Goal: Information Seeking & Learning: Learn about a topic

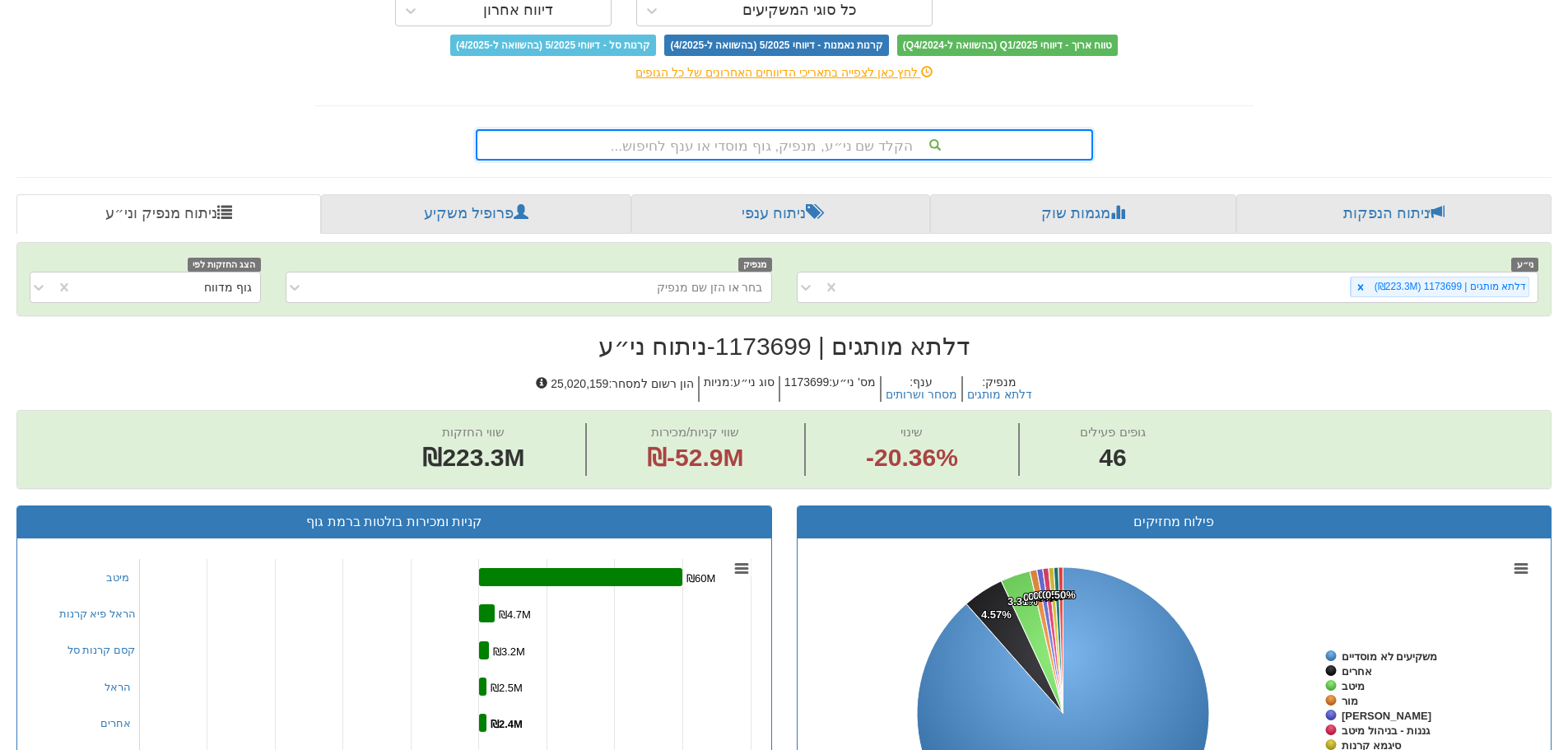
scroll to position [82, 0]
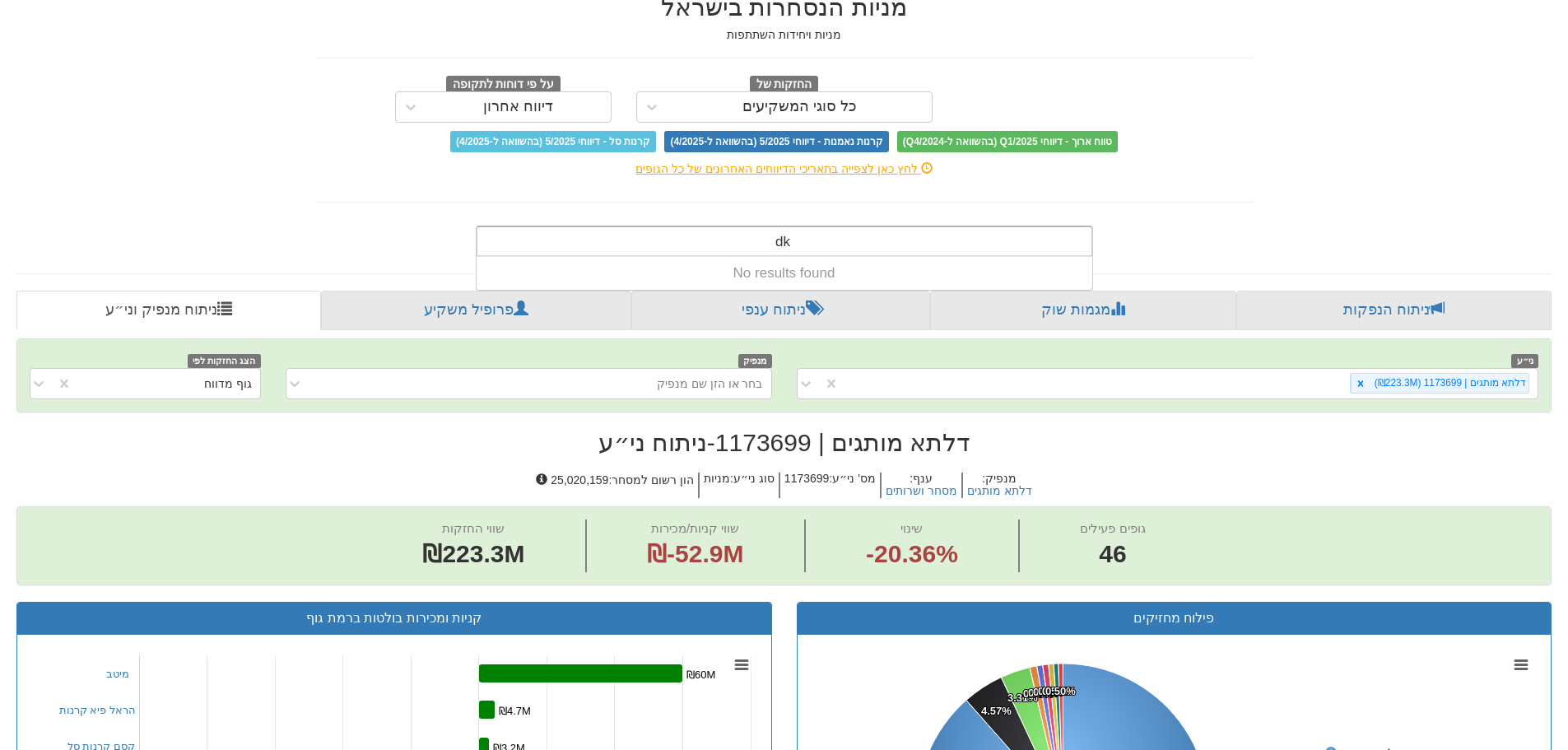
type input "d"
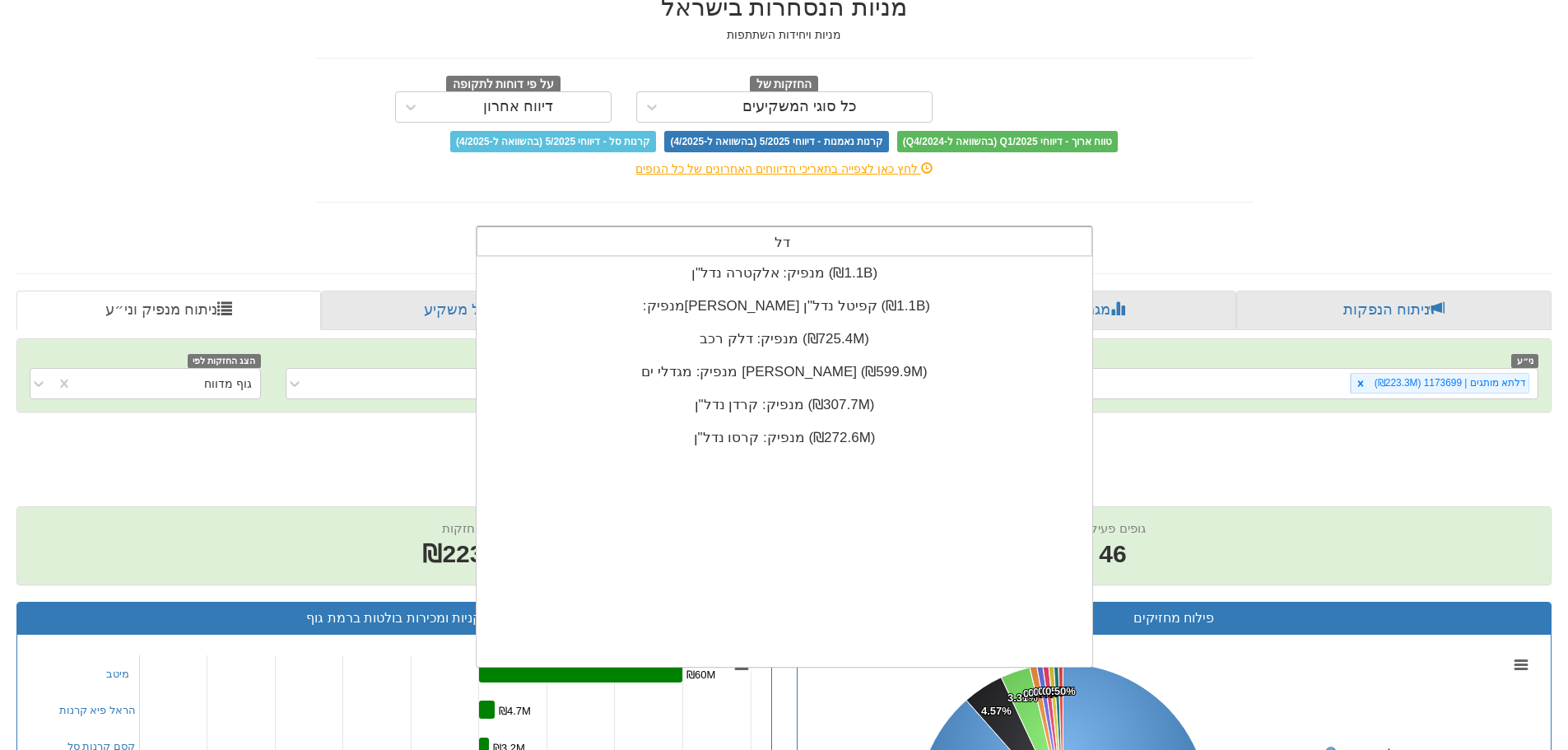
scroll to position [494, 0]
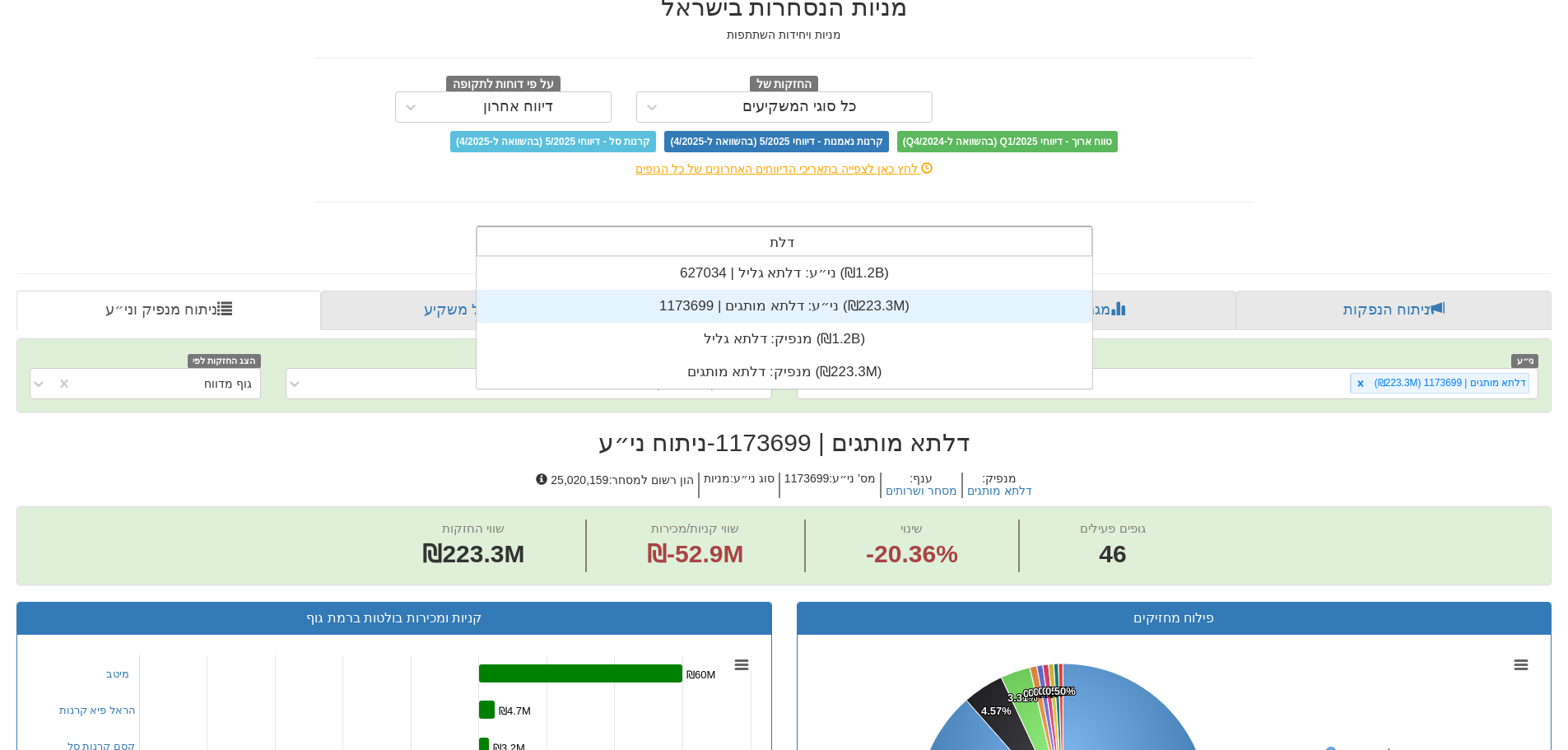
type input "דלתא"
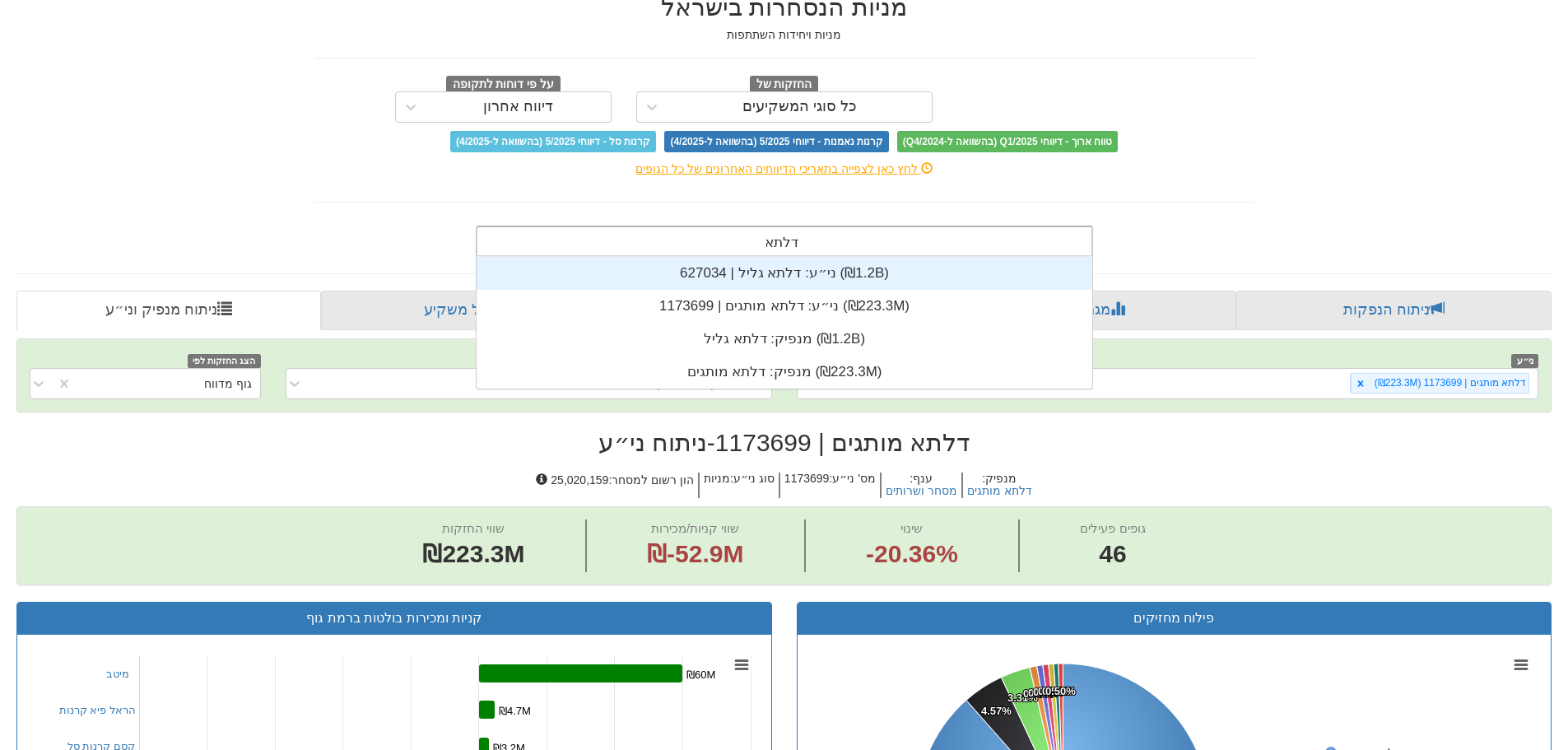
click at [758, 280] on div "ני״ע: ‏דלתא גליל | 627034 ‎(₪1.2B)‎" at bounding box center [784, 273] width 616 height 33
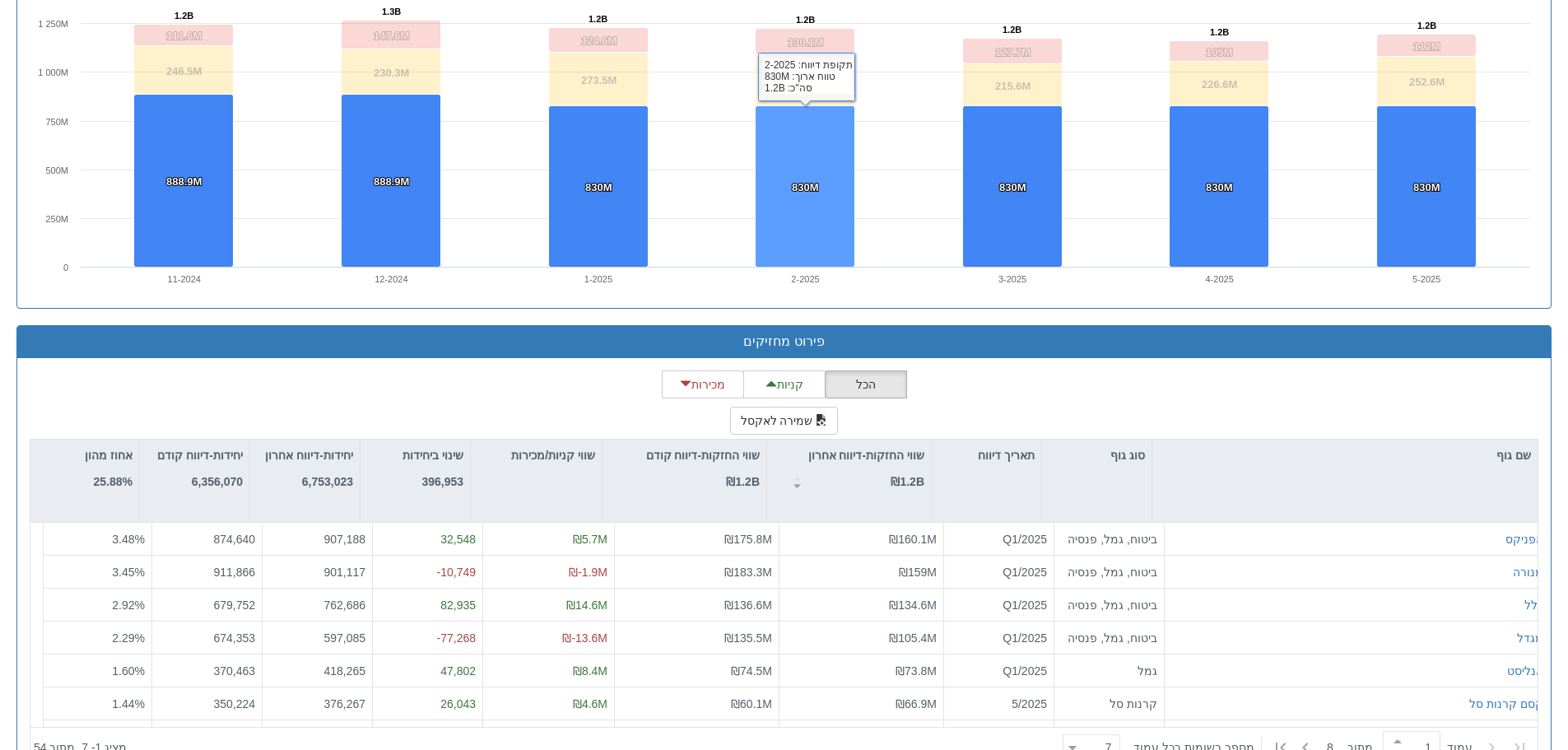
scroll to position [1218, 0]
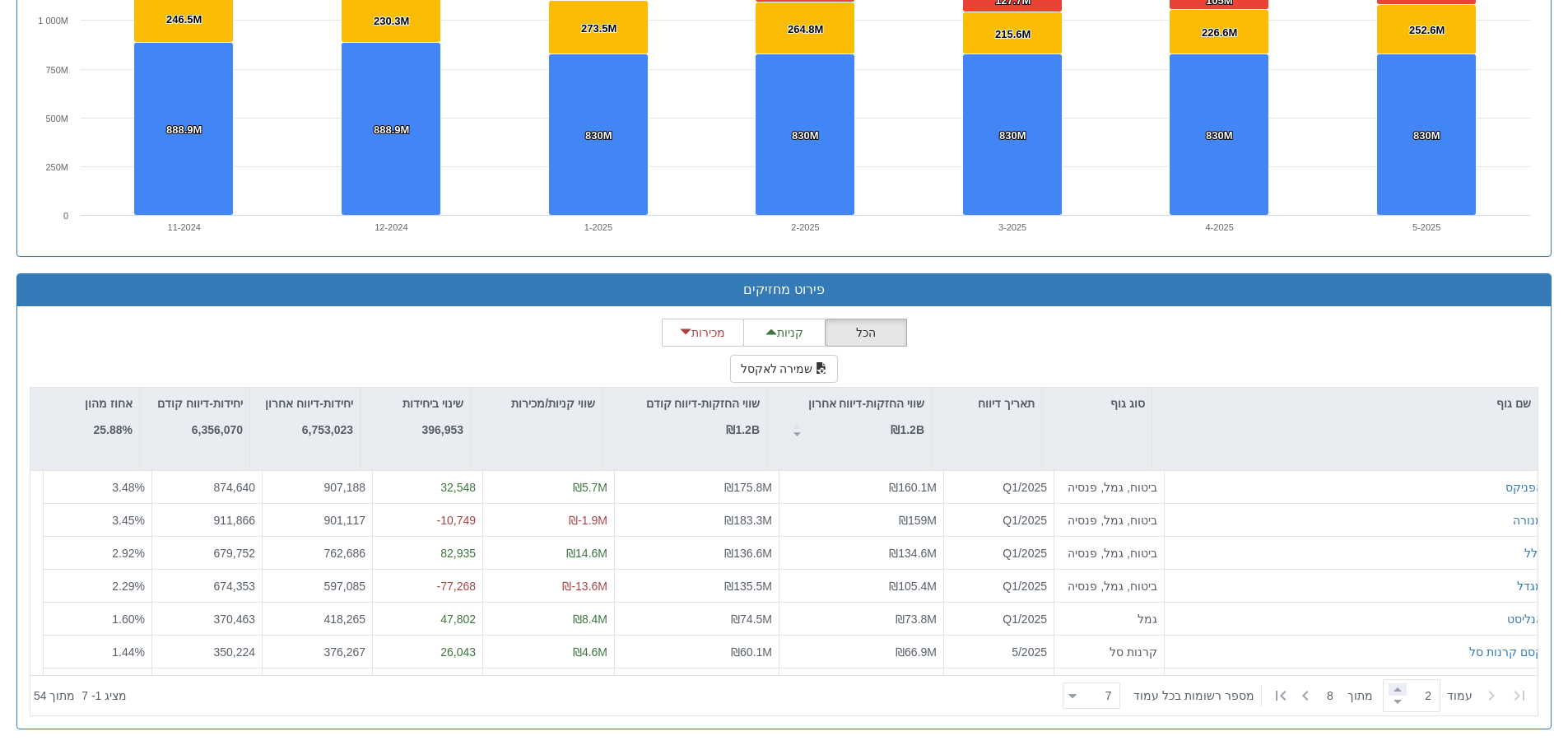
click at [1389, 691] on span at bounding box center [1397, 689] width 18 height 12
click at [1291, 337] on div "הכל קניות מכירות שמירה לאקסל שם גוף סוג גוף תאריך דיווח שווי החזקות-דיווח אחרון…" at bounding box center [784, 517] width 1509 height 398
click at [1392, 686] on span at bounding box center [1397, 689] width 18 height 12
click at [1388, 701] on span at bounding box center [1397, 701] width 18 height 12
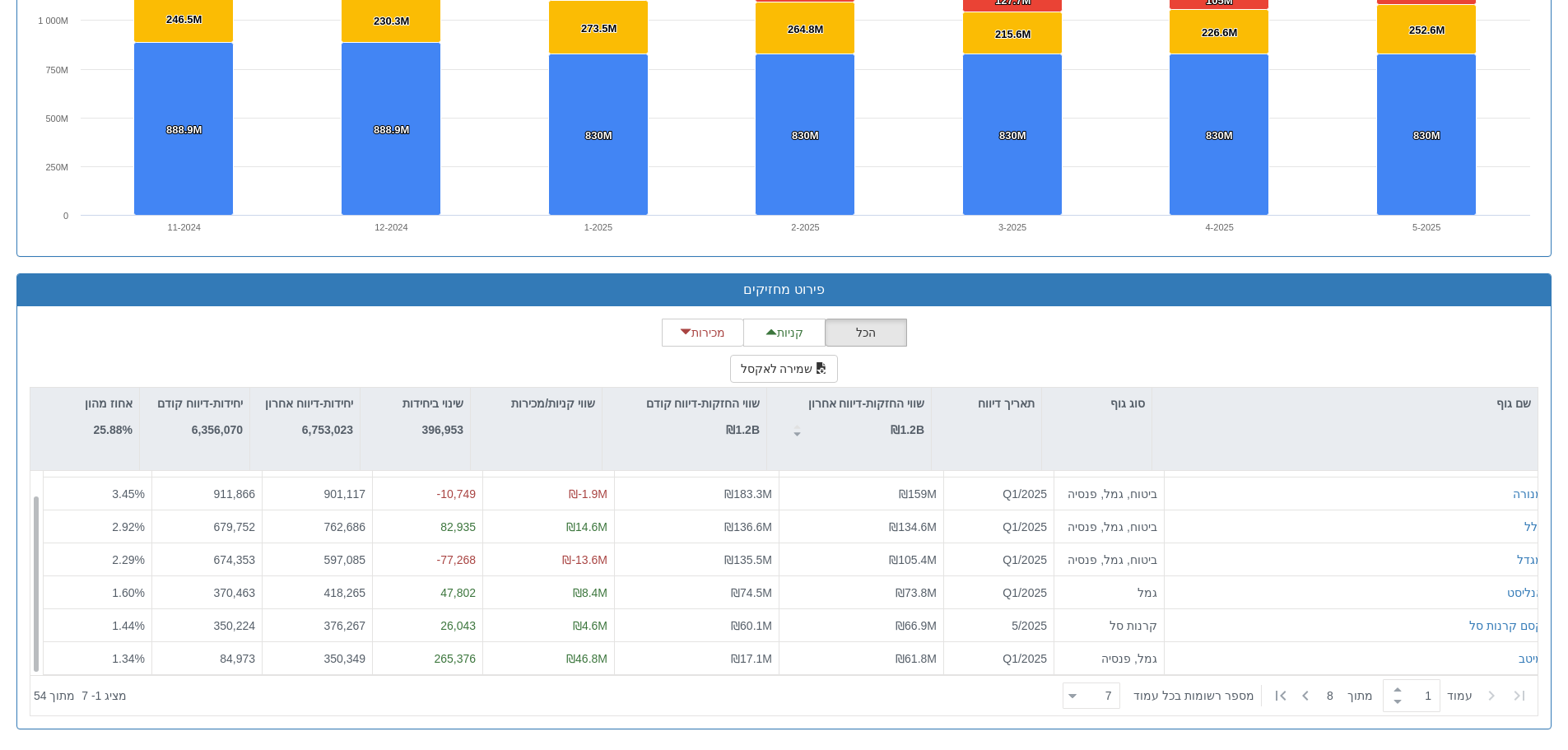
scroll to position [26, 0]
click at [1388, 690] on span at bounding box center [1397, 689] width 18 height 12
click at [1395, 702] on span at bounding box center [1397, 701] width 18 height 12
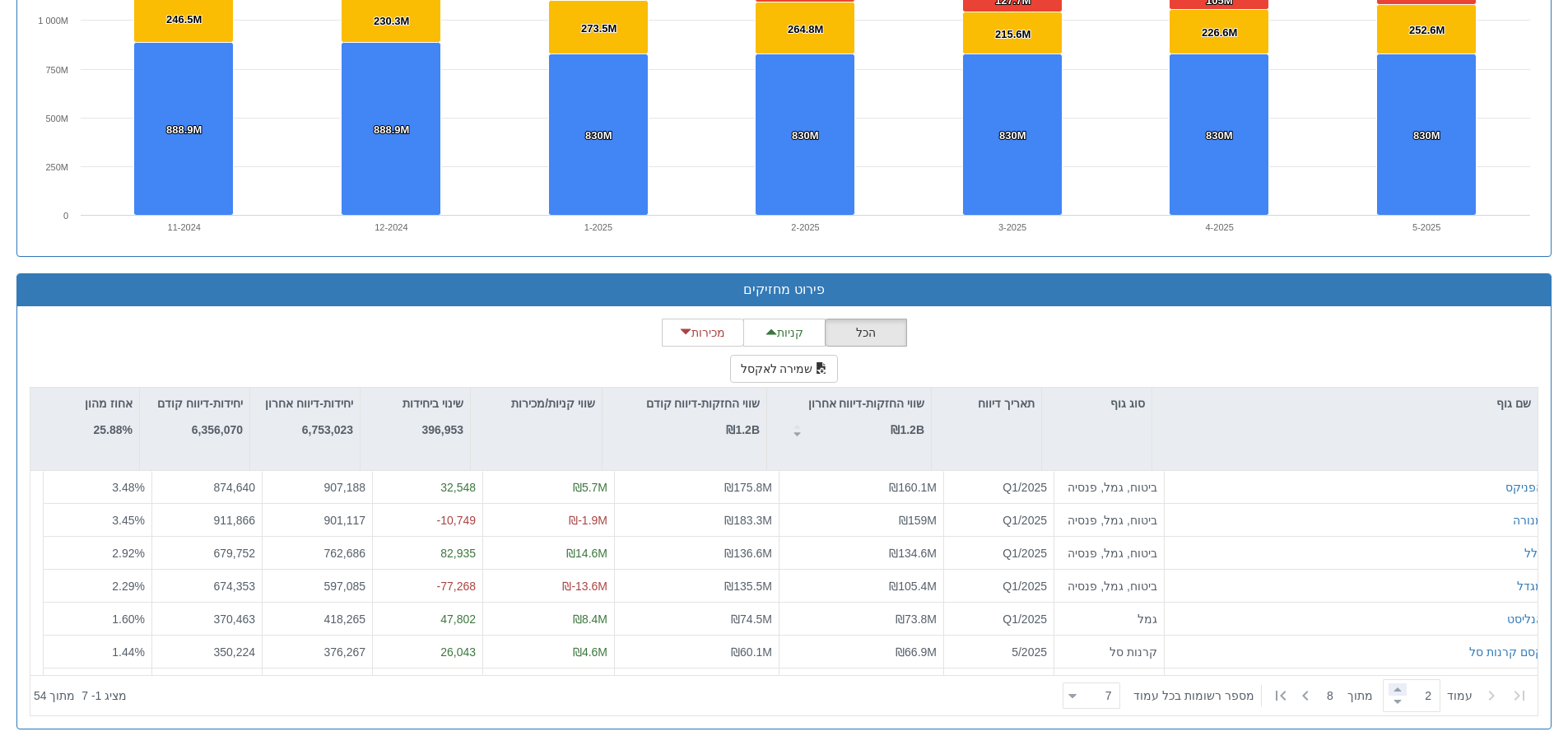
click at [1396, 688] on span at bounding box center [1397, 689] width 18 height 12
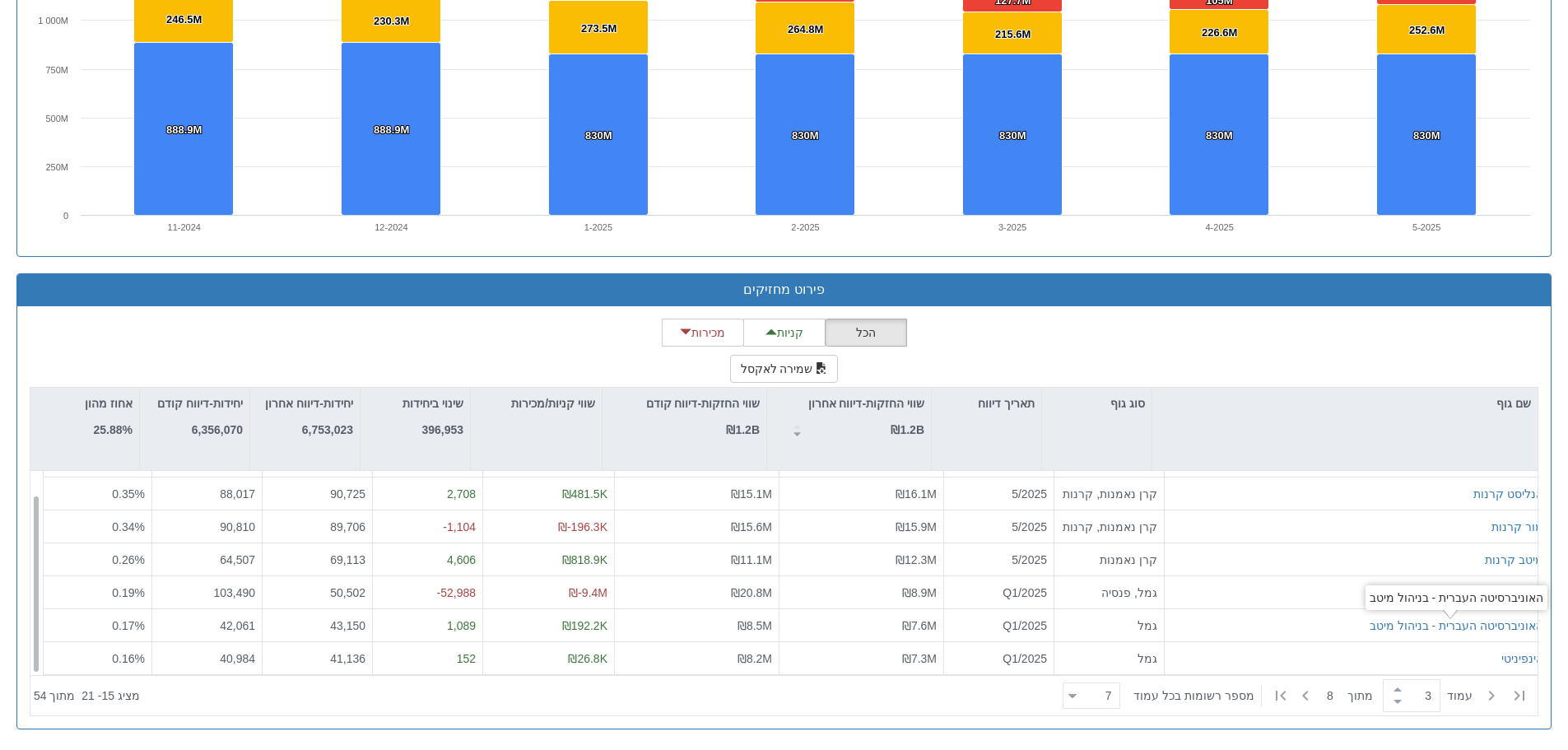
scroll to position [26, 0]
click at [1388, 687] on span at bounding box center [1397, 689] width 18 height 12
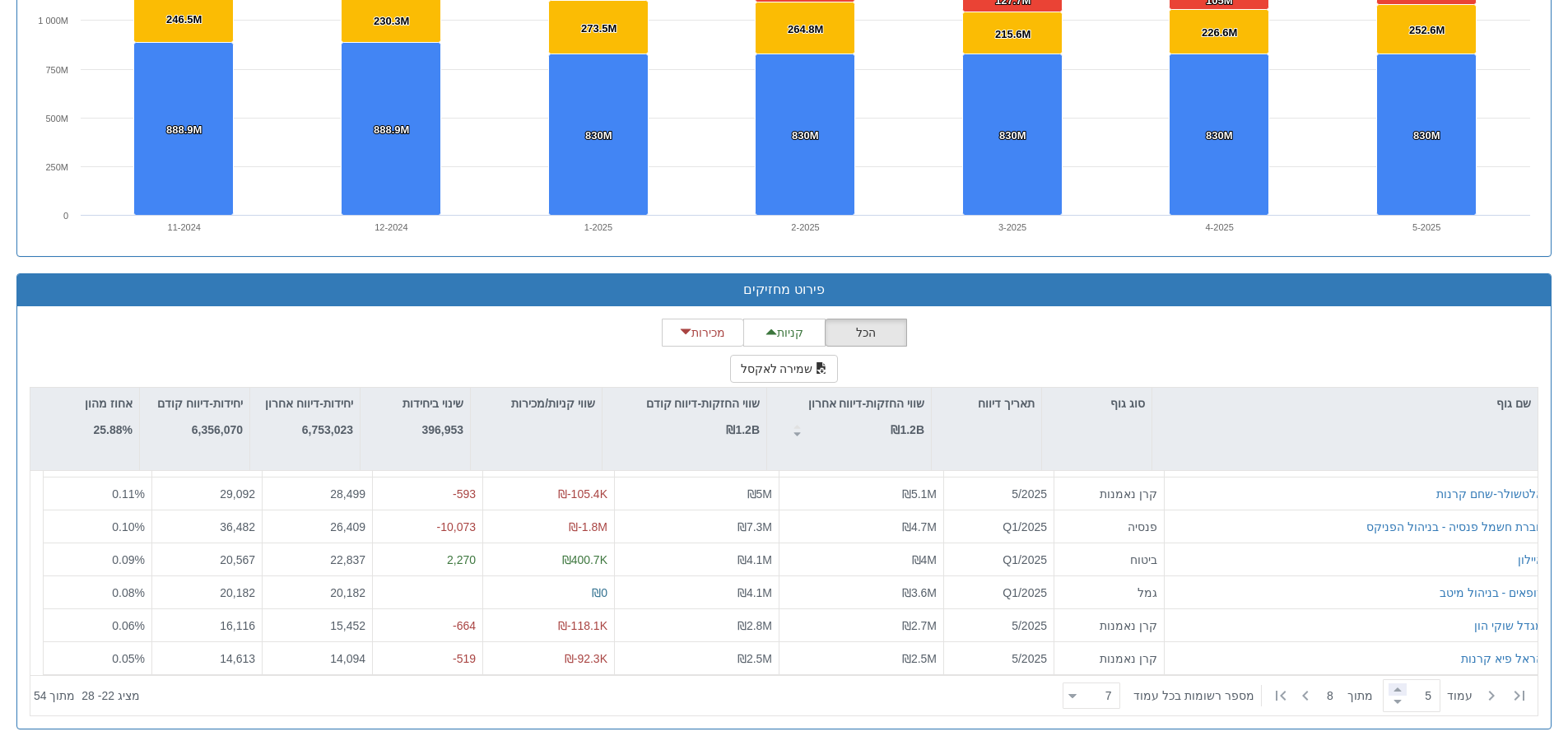
click at [1394, 688] on span at bounding box center [1397, 689] width 18 height 12
click at [1391, 705] on span at bounding box center [1397, 701] width 18 height 12
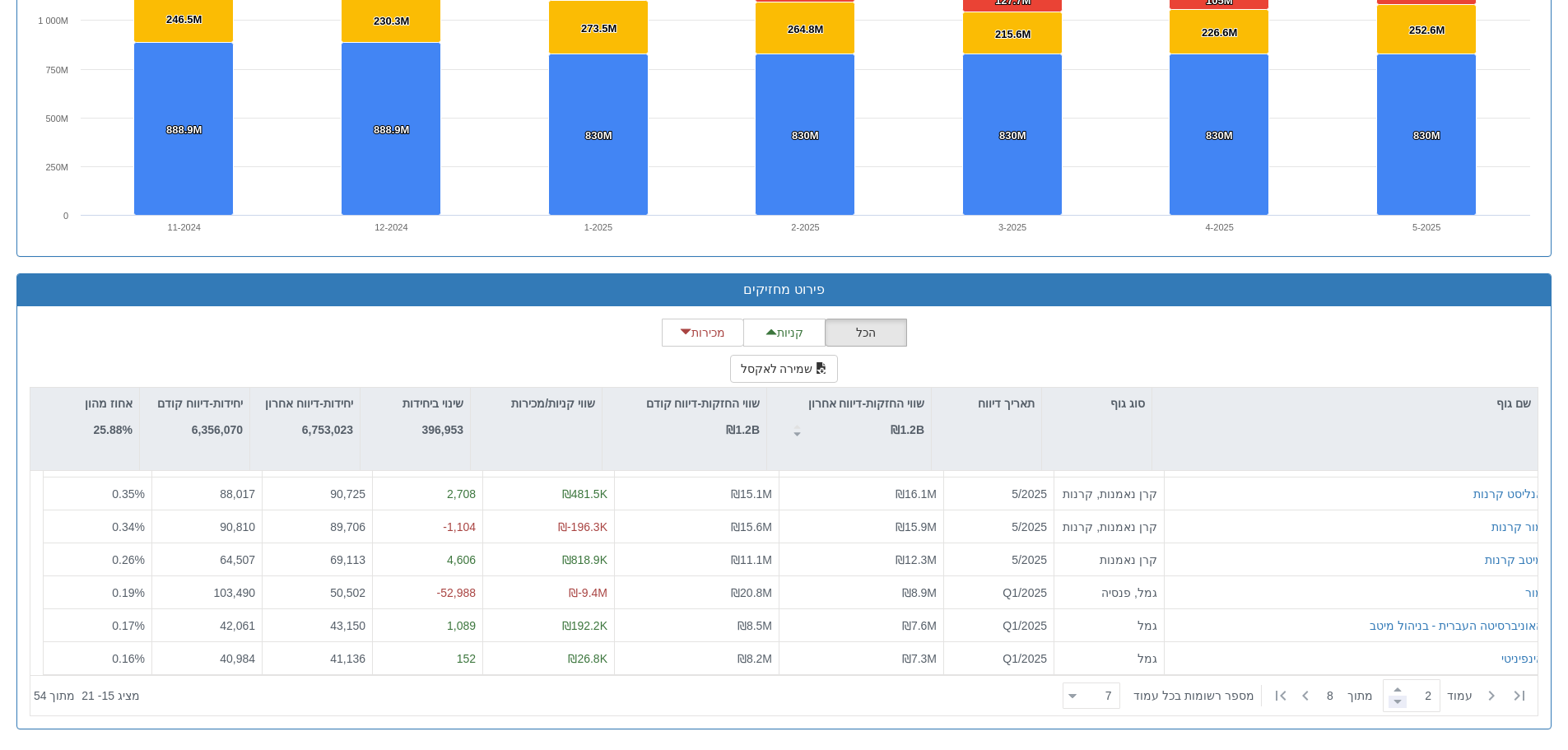
click at [1391, 705] on span at bounding box center [1397, 701] width 18 height 12
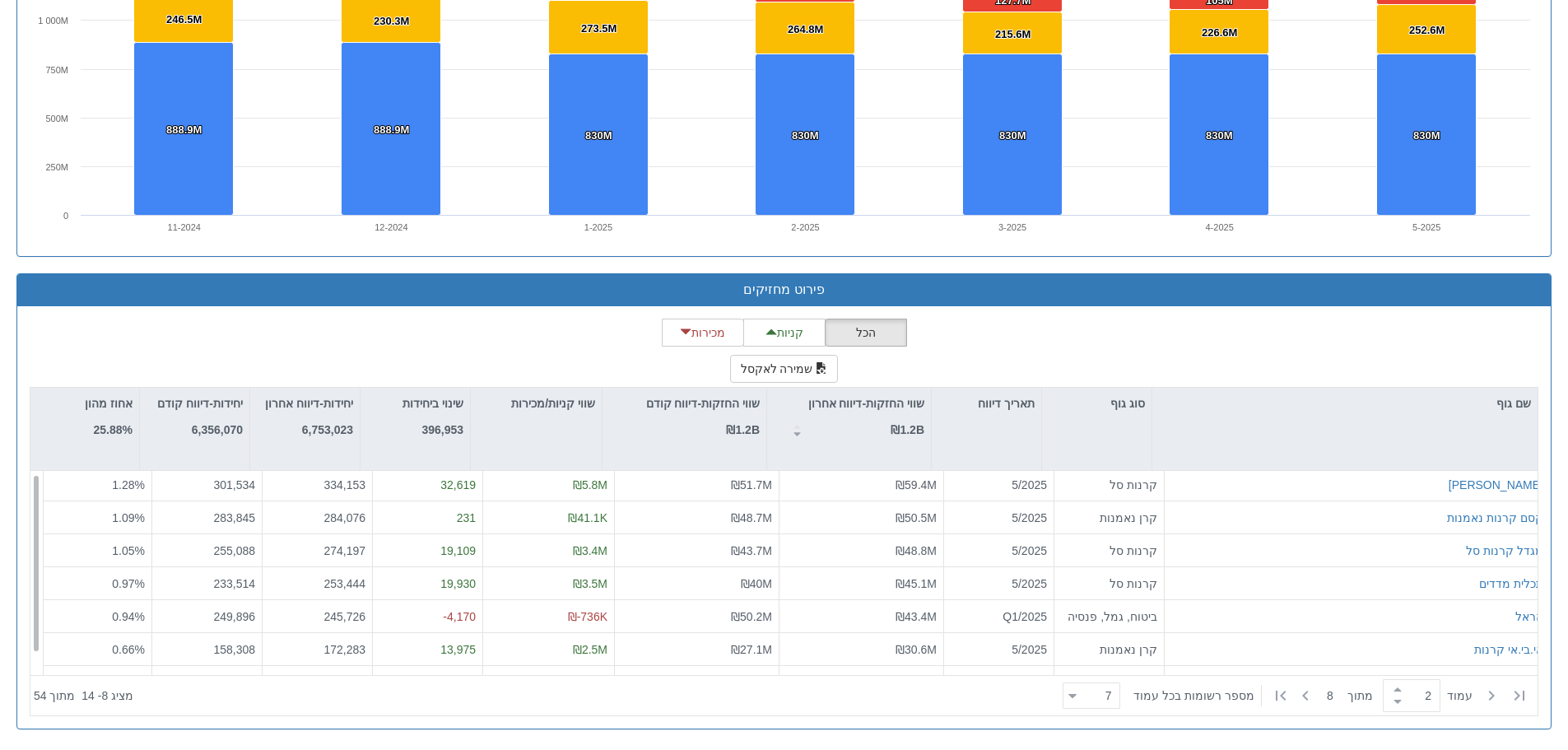
scroll to position [0, 0]
click at [1392, 698] on span at bounding box center [1397, 701] width 18 height 12
click at [1393, 693] on span at bounding box center [1397, 689] width 18 height 12
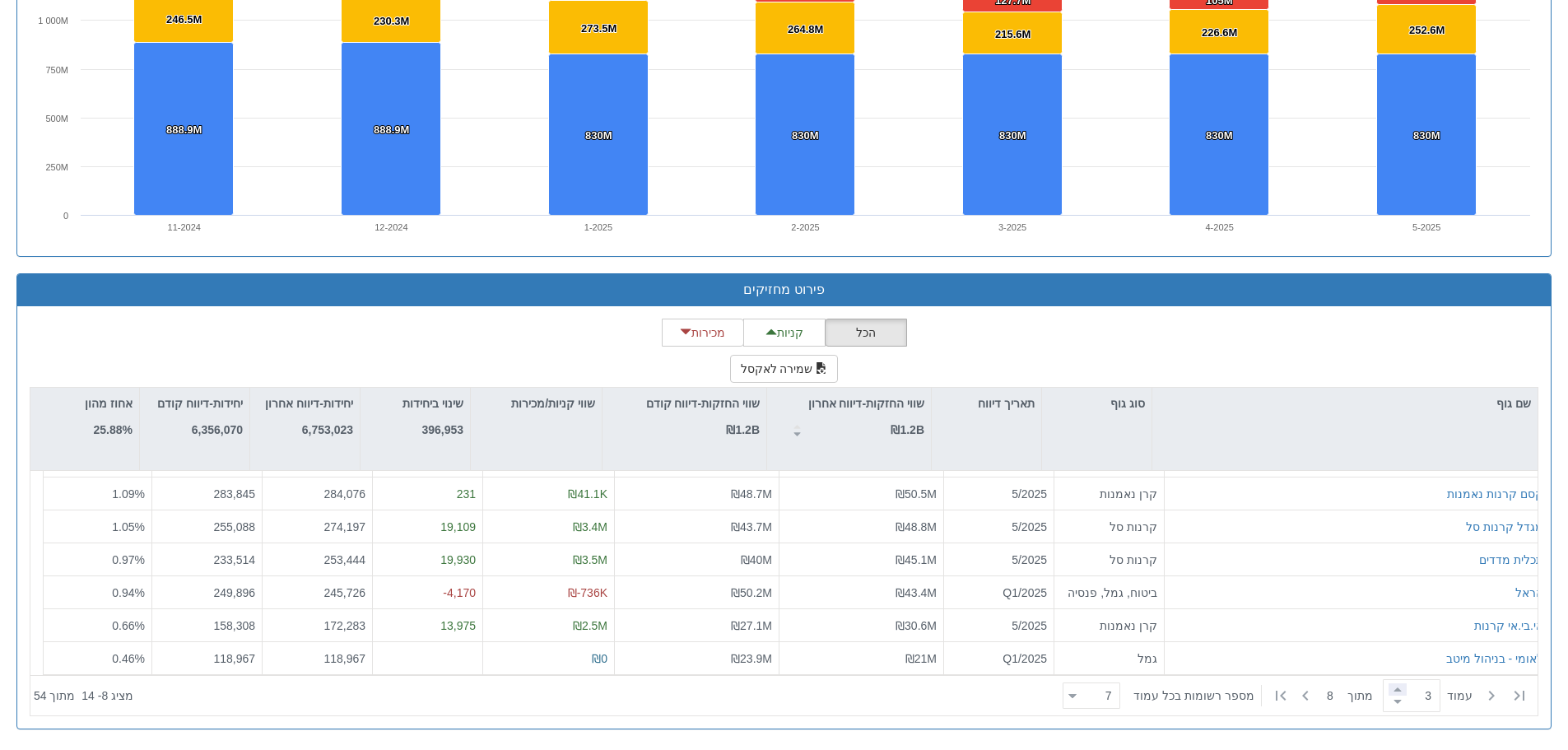
click at [1388, 687] on span at bounding box center [1397, 689] width 18 height 12
click at [1394, 704] on span at bounding box center [1397, 701] width 18 height 12
type input "2"
